Goal: Find specific page/section

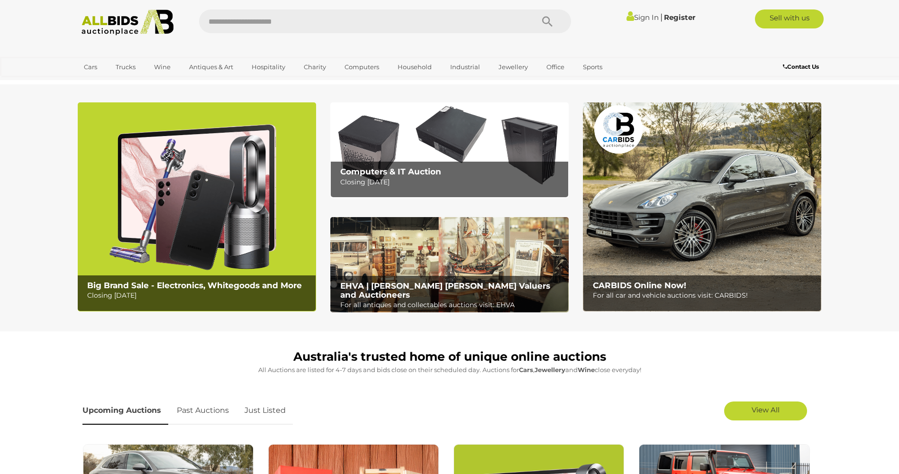
click at [289, 22] on input "text" at bounding box center [361, 21] width 325 height 24
type input "*******"
click at [548, 17] on icon "Search" at bounding box center [547, 22] width 10 height 14
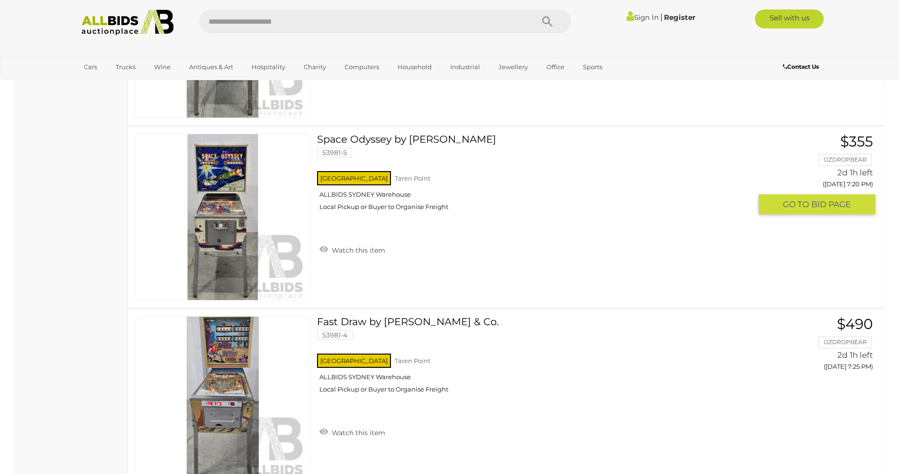
scroll to position [1469, 0]
